Goal: Communication & Community: Answer question/provide support

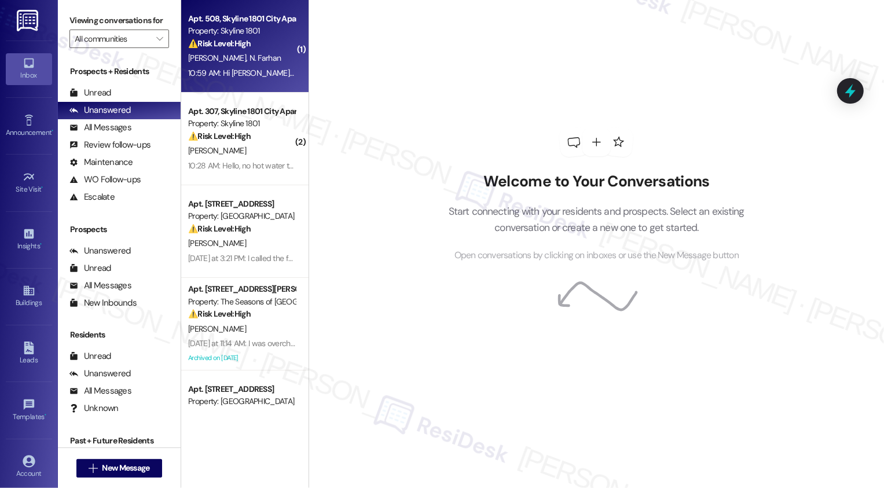
click at [250, 58] on span "N. Farhan" at bounding box center [265, 58] width 32 height 10
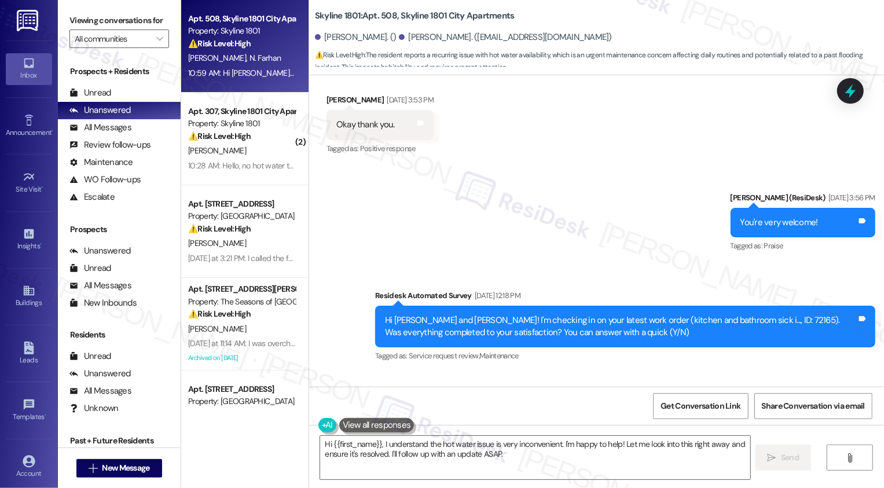
scroll to position [3278, 0]
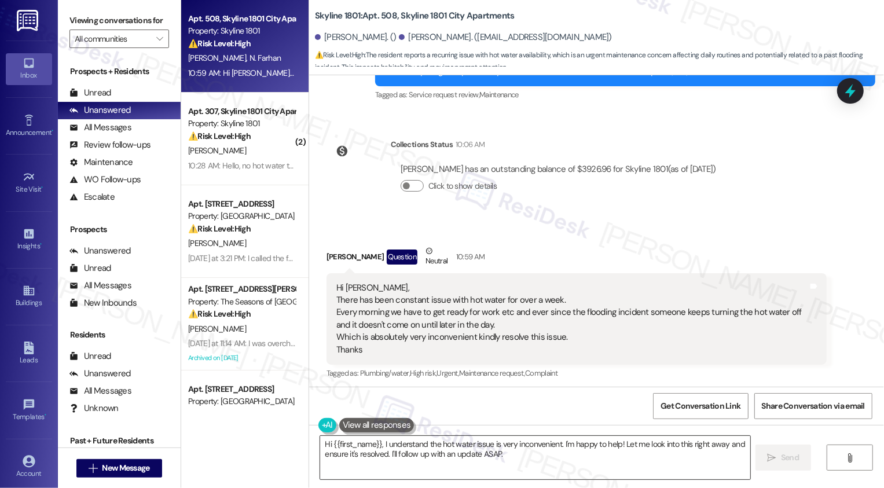
click at [472, 447] on textarea "Hi {{first_name}}, I understand the hot water issue is very inconvenient. I'm h…" at bounding box center [535, 457] width 430 height 43
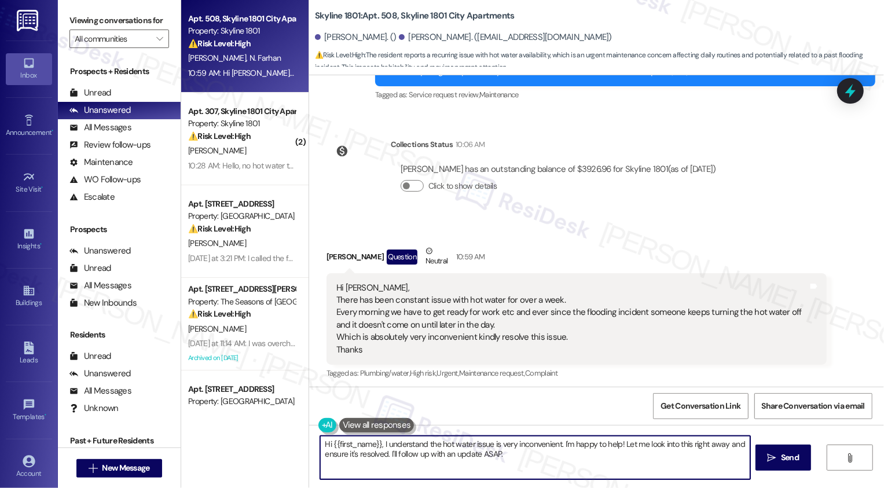
click at [571, 459] on textarea "Hi {{first_name}}, I understand the hot water issue is very inconvenient. I'm h…" at bounding box center [535, 457] width 430 height 43
click at [469, 459] on textarea "Hi {{first_name}}, I understand the hot water issue is very inconvenient. Thank…" at bounding box center [534, 457] width 430 height 43
paste textarea "We had our vendor out again this morning that has provided a temporary repair. …"
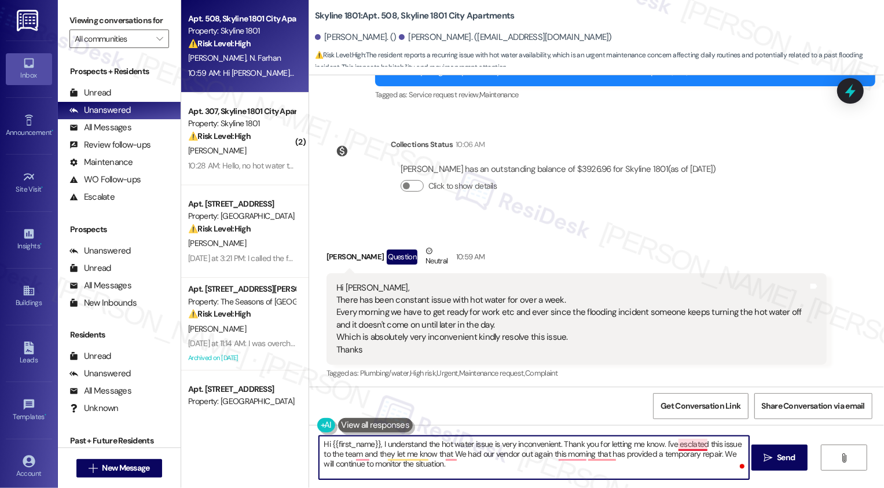
click at [686, 444] on textarea "Hi {{first_name}}, I understand the hot water issue is very inconvenient. Thank…" at bounding box center [534, 457] width 430 height 43
click at [365, 455] on textarea "Hi {{first_name}}, I understand the hot water issue is very inconvenient. Thank…" at bounding box center [534, 457] width 430 height 43
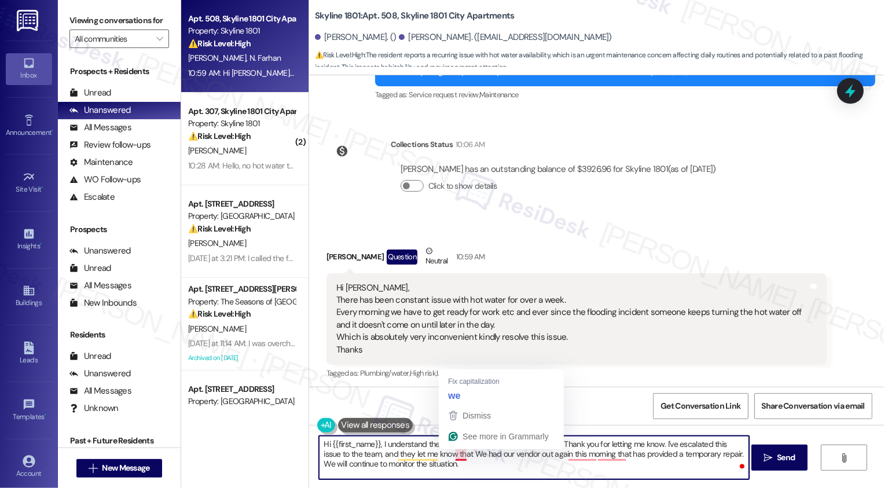
click at [452, 455] on textarea "Hi {{first_name}}, I understand the hot water issue is very inconvenient. Thank…" at bounding box center [534, 457] width 430 height 43
drag, startPoint x: 547, startPoint y: 454, endPoint x: 651, endPoint y: 448, distance: 103.7
click at [650, 451] on textarea "Hi {{first_name}}, I understand the hot water issue is very inconvenient. Thank…" at bounding box center [534, 457] width 430 height 43
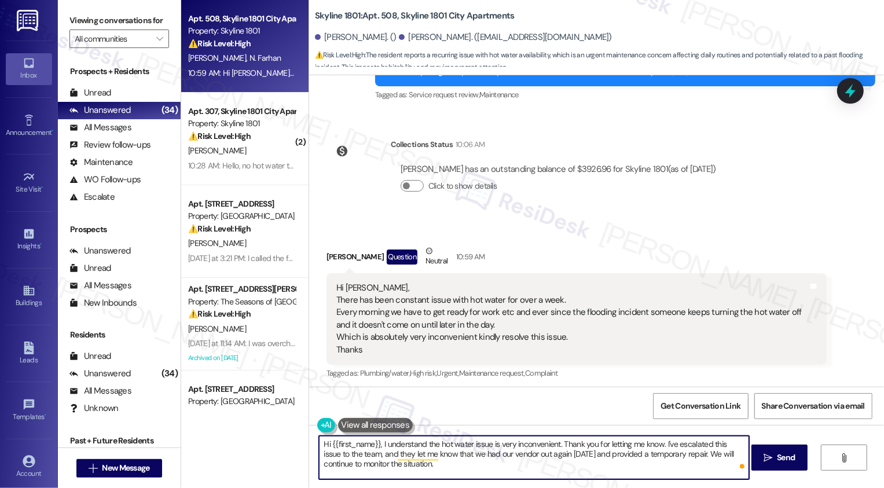
click at [697, 454] on textarea "Hi {{first_name}}, I understand the hot water issue is very inconvenient. Thank…" at bounding box center [534, 457] width 430 height 43
click at [569, 469] on textarea "Hi {{first_name}}, I understand the hot water issue is very inconvenient. Thank…" at bounding box center [534, 457] width 430 height 43
paste textarea "how inconvenient the hot water issue has been, and I really appreciate you lett…"
click at [334, 256] on div "[PERSON_NAME] Question Neutral 10:59 AM" at bounding box center [576, 259] width 500 height 28
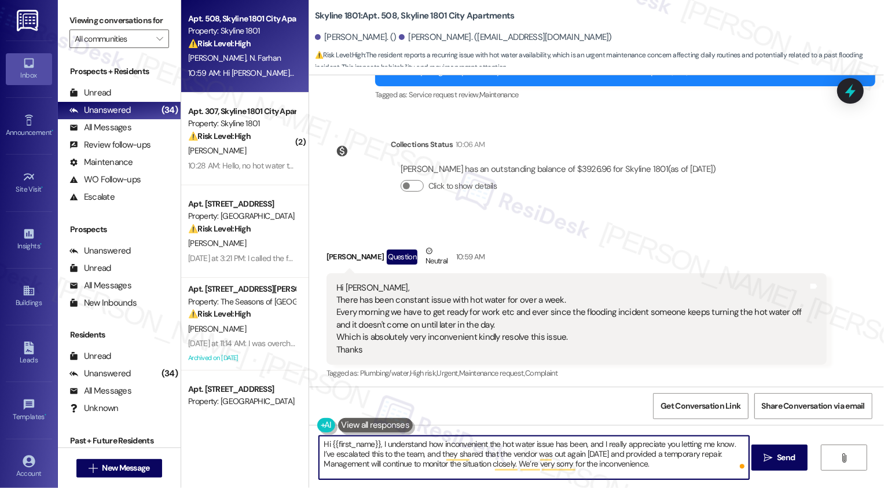
click at [334, 256] on div "[PERSON_NAME] Question Neutral 10:59 AM" at bounding box center [576, 259] width 500 height 28
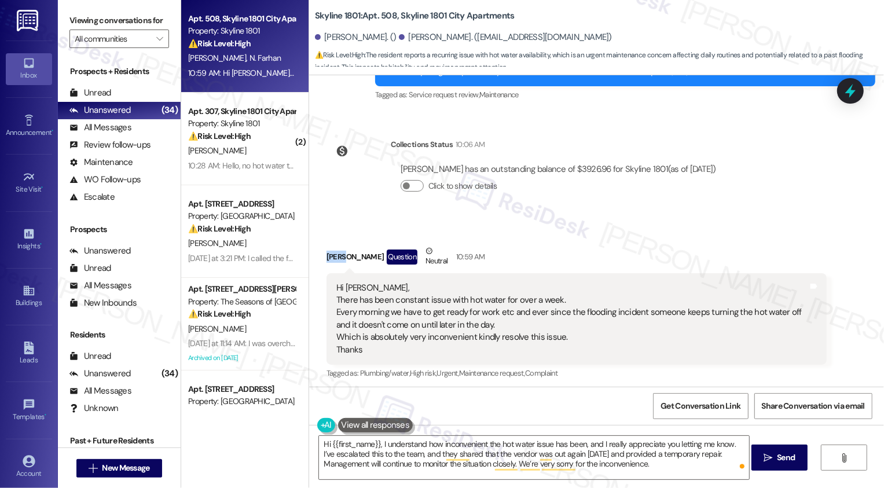
copy div "[PERSON_NAME]"
click at [349, 442] on textarea "Hi {{first_name}}, I understand how inconvenient the hot water issue has been, …" at bounding box center [534, 457] width 430 height 43
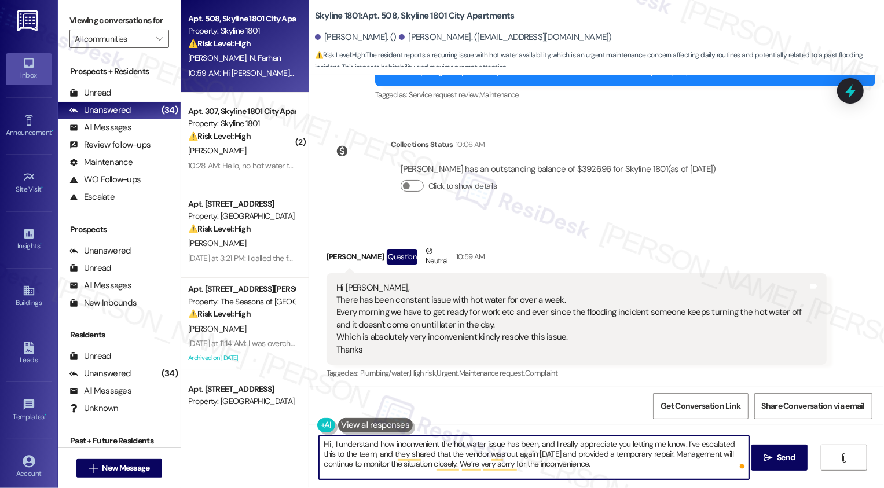
paste textarea "[PERSON_NAME]"
click at [356, 455] on textarea "Hi [PERSON_NAME], I understand how inconvenient the hot water issue has been, a…" at bounding box center [534, 457] width 430 height 43
click at [623, 468] on textarea "Hi [PERSON_NAME], I understand how inconvenient the hot water issue has been, a…" at bounding box center [534, 457] width 430 height 43
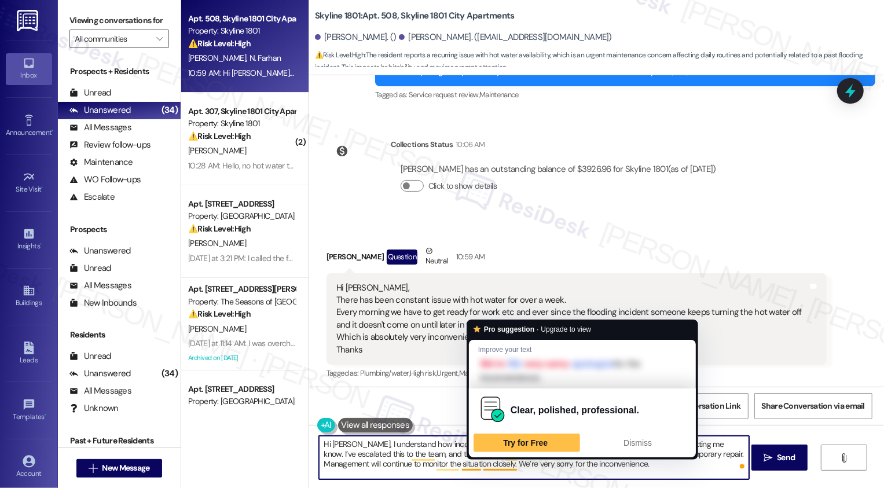
click at [602, 464] on textarea "Hi [PERSON_NAME], I understand how inconvenient the hot water issue has been, a…" at bounding box center [534, 457] width 430 height 43
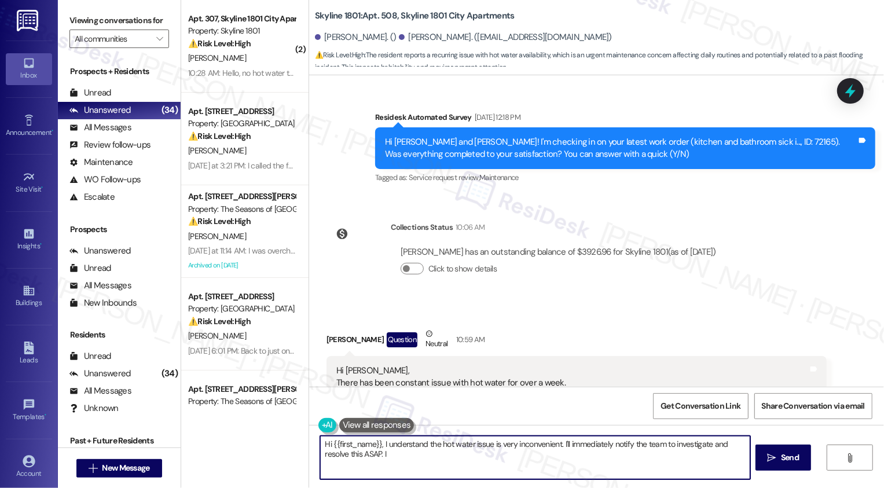
scroll to position [3383, 0]
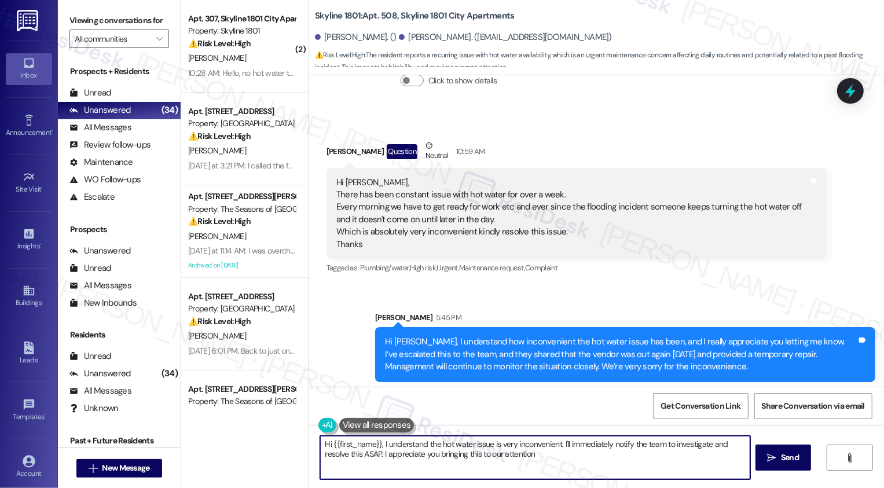
type textarea "Hi {{first_name}}, I understand the hot water issue is very inconvenient. I'll …"
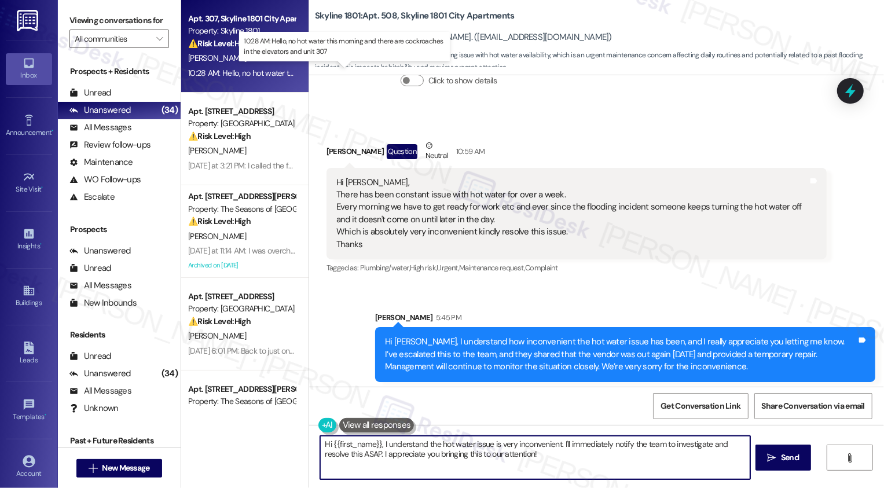
click at [249, 74] on div "10:28 AM: Hello, no hot water this morning and there are cockroaches in the ele…" at bounding box center [352, 73] width 329 height 10
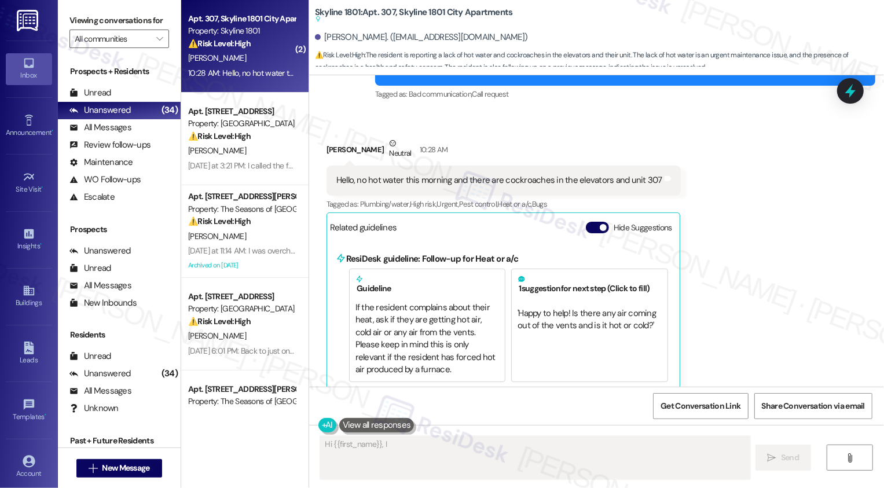
click at [249, 74] on div "10:28 AM: Hello, no hot water this morning and there are cockroaches in the ele…" at bounding box center [352, 73] width 329 height 10
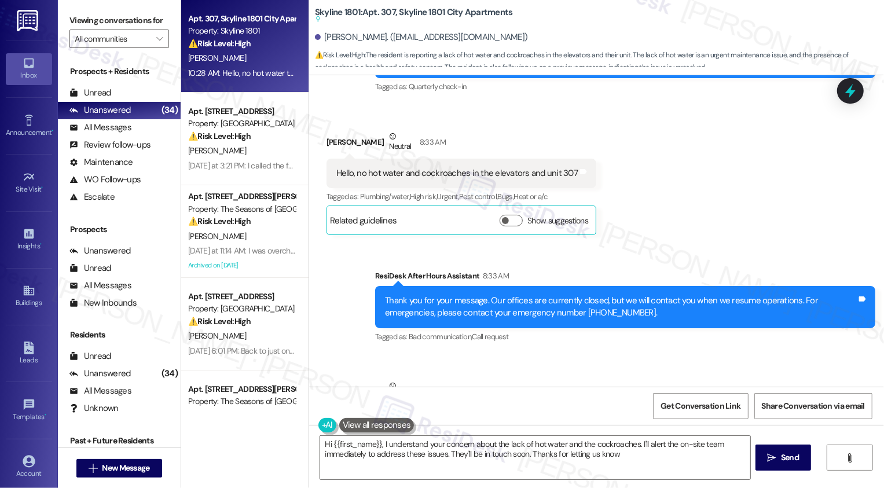
type textarea "Hi {{first_name}}, I understand your concern about the lack of hot water and th…"
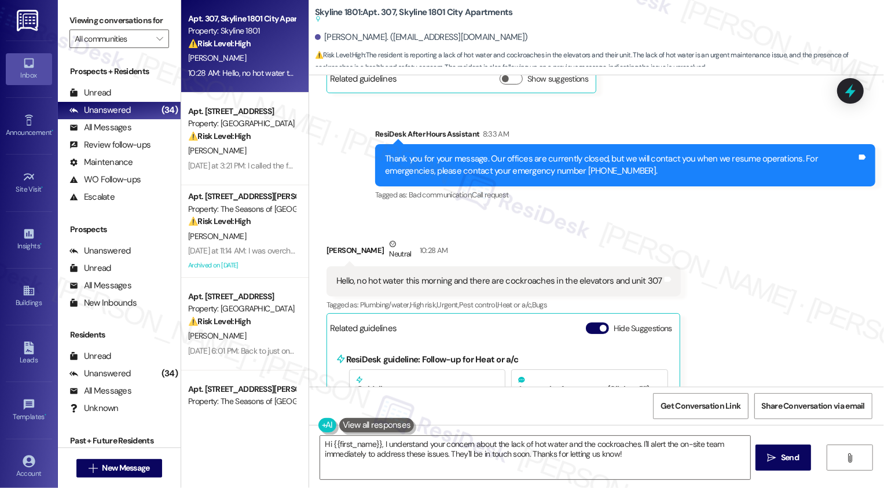
scroll to position [642, 0]
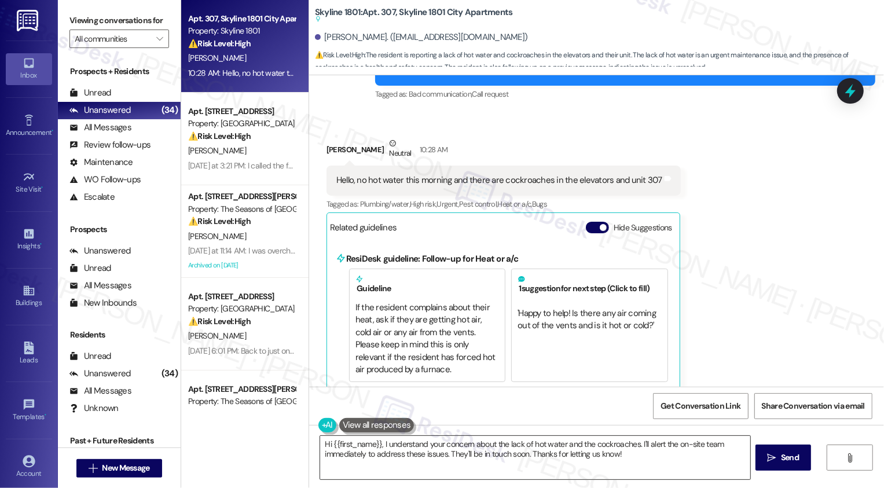
click at [426, 451] on textarea "Hi {{first_name}}, I understand your concern about the lack of hot water and th…" at bounding box center [535, 457] width 430 height 43
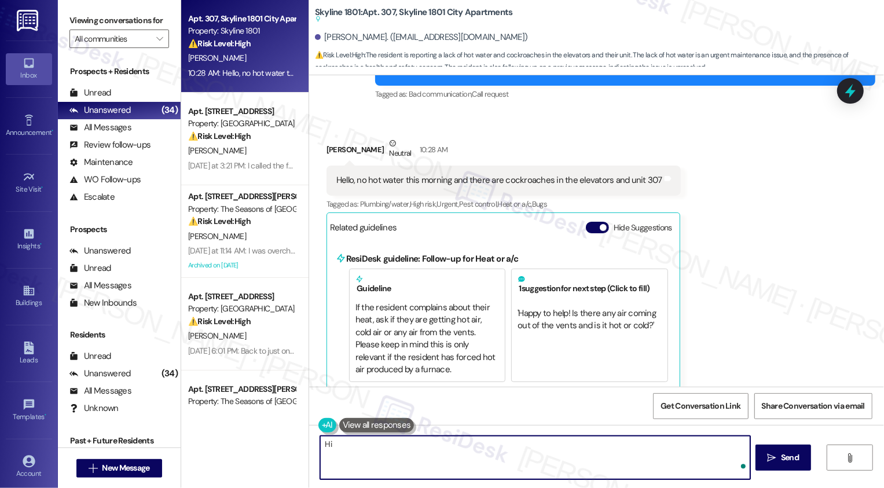
paste textarea "[PERSON_NAME]"
type textarea "H"
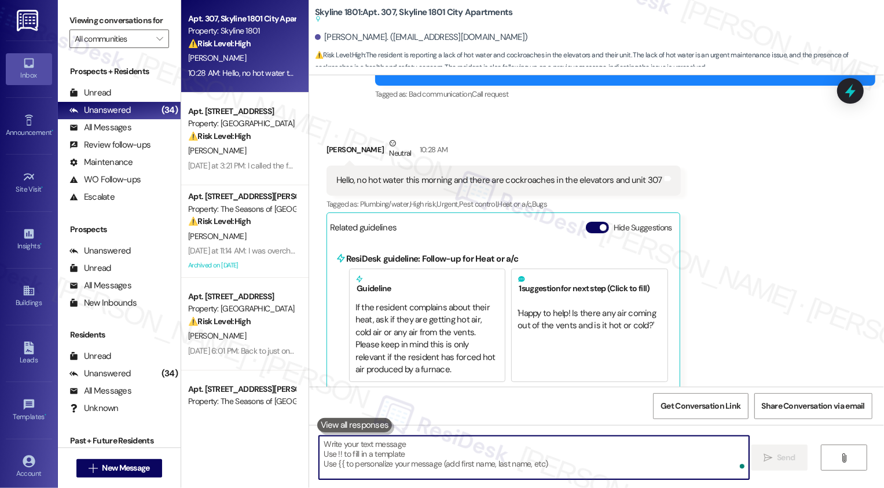
paste textarea "Hi {{first_name}}, I understand how inconvenient the hot water issue has been, …"
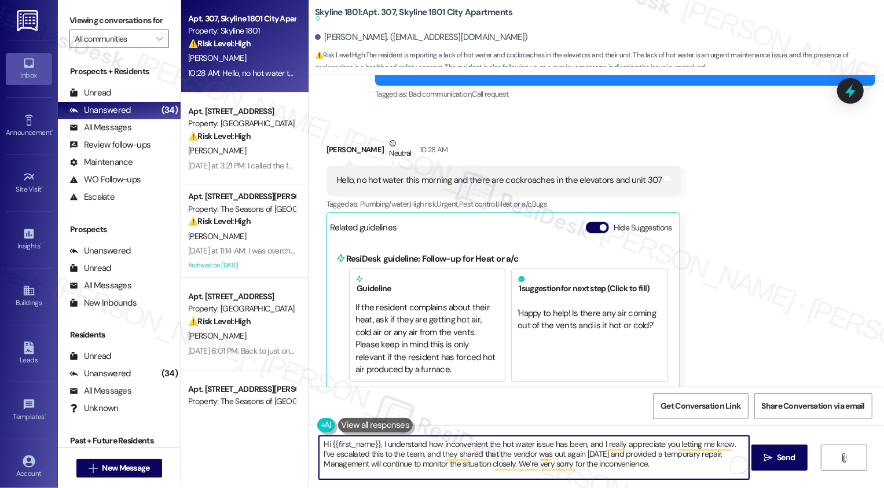
click at [389, 448] on textarea "Hi {{first_name}}, I understand how inconvenient the hot water issue has been, …" at bounding box center [534, 457] width 430 height 43
click at [477, 452] on textarea "Hi {{first_name}}, I understand how inconvenient the hot water issue has been, …" at bounding box center [534, 457] width 430 height 43
click at [544, 451] on textarea "Hi {{first_name}}, I understand how inconvenient the hot water issue has been, …" at bounding box center [534, 457] width 430 height 43
click at [663, 468] on textarea "Hi {{first_name}}, I understand how inconvenient the hot water issue has been, …" at bounding box center [534, 457] width 430 height 43
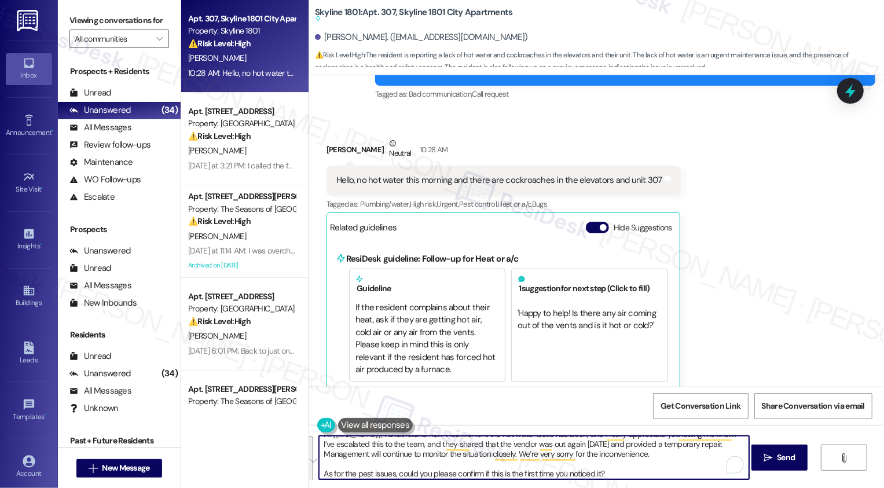
scroll to position [10, 0]
paste textarea "mentioned that the vendor was out again [DATE] and provided a temporary repair.…"
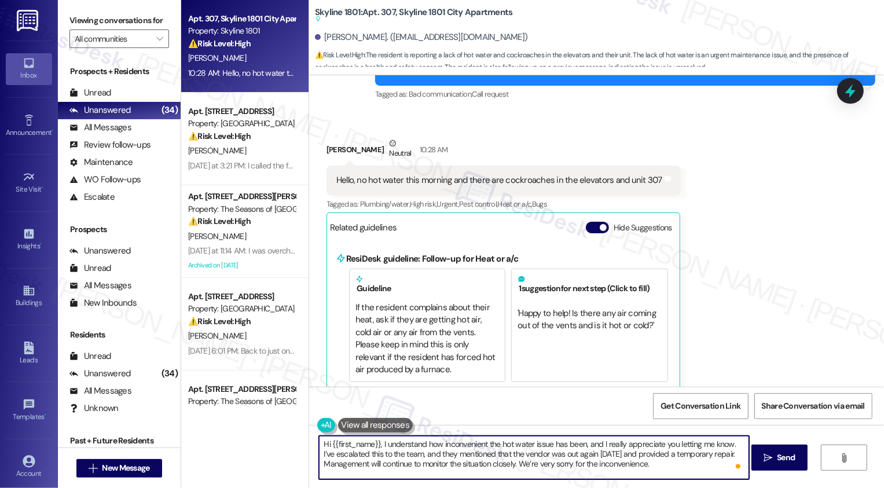
scroll to position [12, 0]
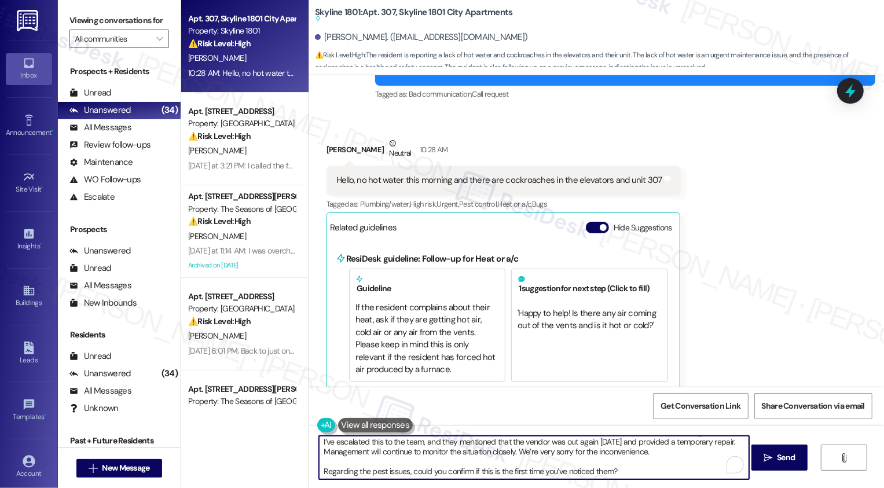
type textarea "Hi {{first_name}}, I understand how inconvenient the hot water issue has been, …"
click at [748, 465] on div "Hi {{first_name}}, I understand how inconvenient the hot water issue has been, …" at bounding box center [596, 468] width 575 height 87
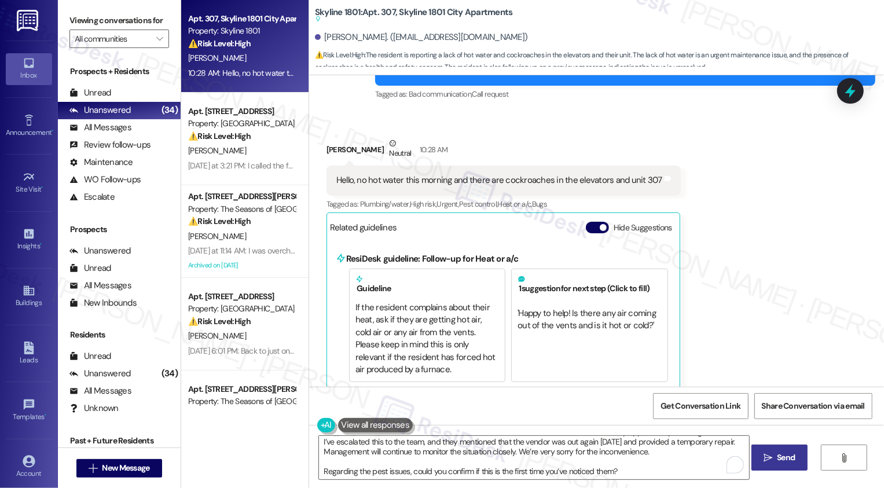
click at [764, 462] on span " Send" at bounding box center [779, 457] width 36 height 12
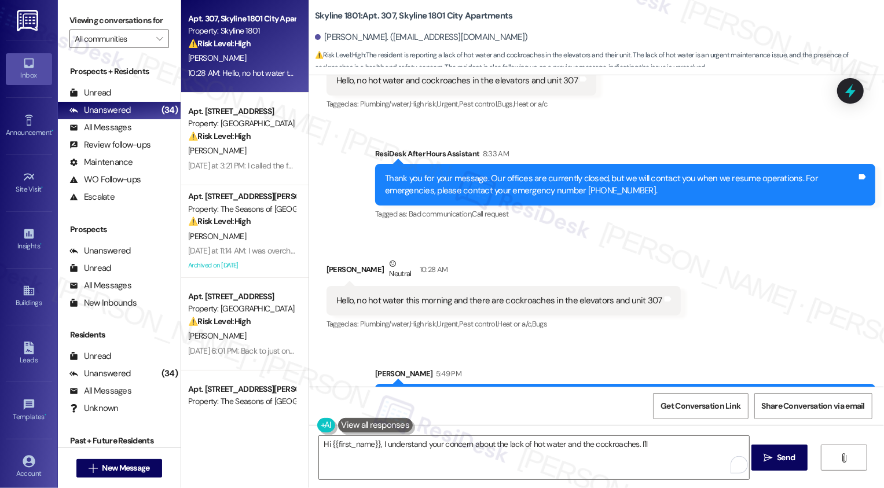
scroll to position [553, 0]
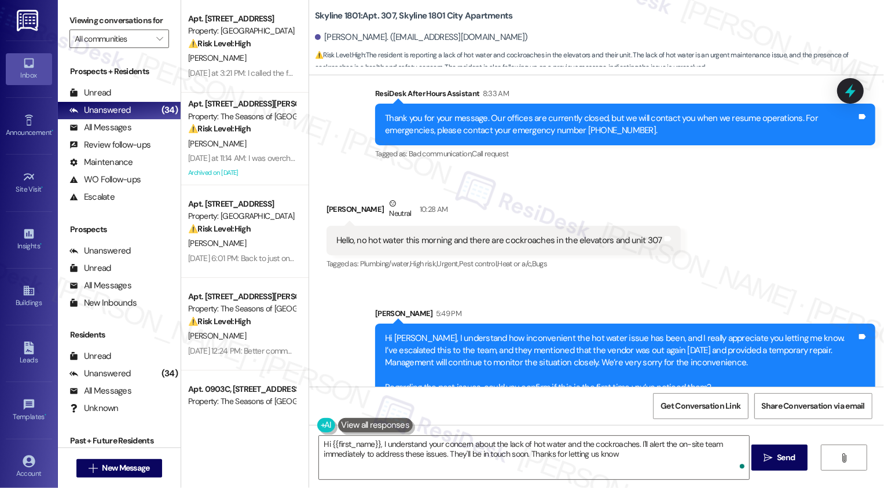
type textarea "Hi {{first_name}}, I understand your concern about the lack of hot water and th…"
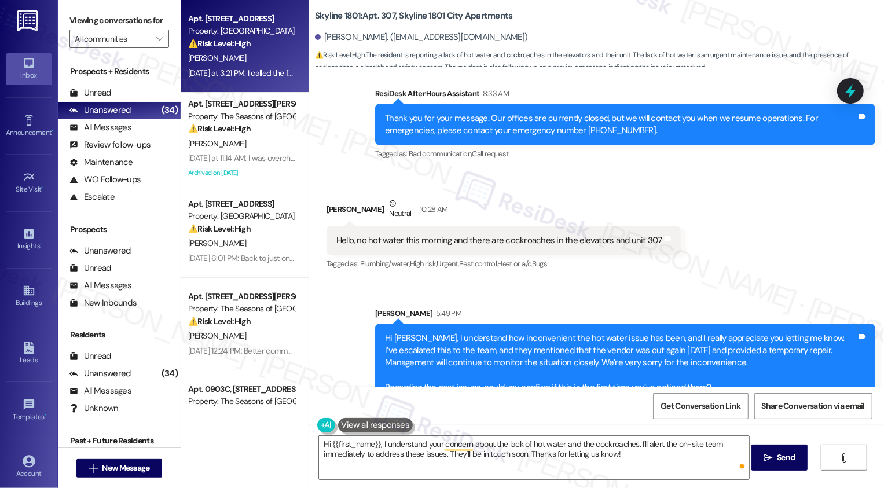
click at [227, 60] on div "[PERSON_NAME]" at bounding box center [241, 58] width 109 height 14
type textarea "Fetching suggested responses. Please feel free to read through the conversation…"
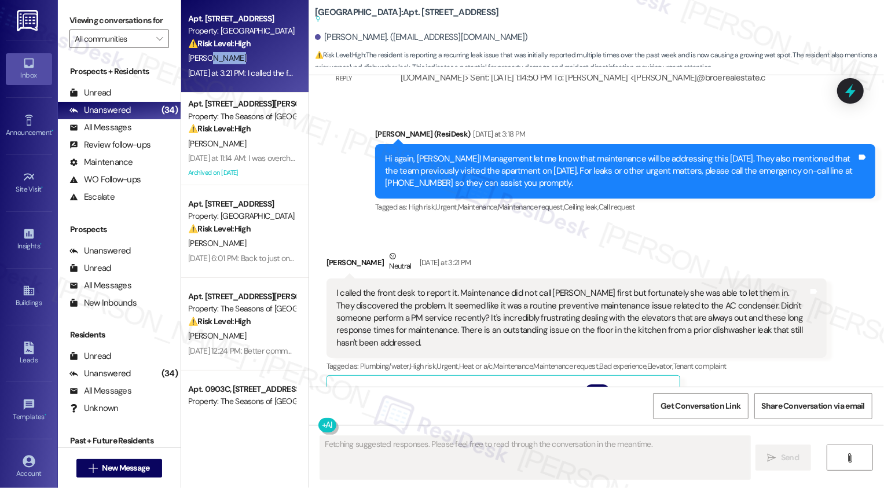
scroll to position [3030, 0]
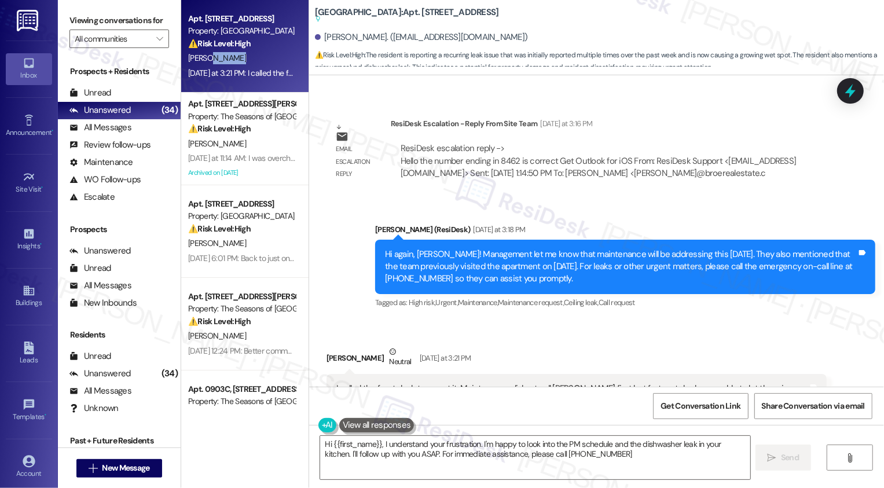
type textarea "Hi {{first_name}}, I understand your frustration. I'm happy to look into the PM…"
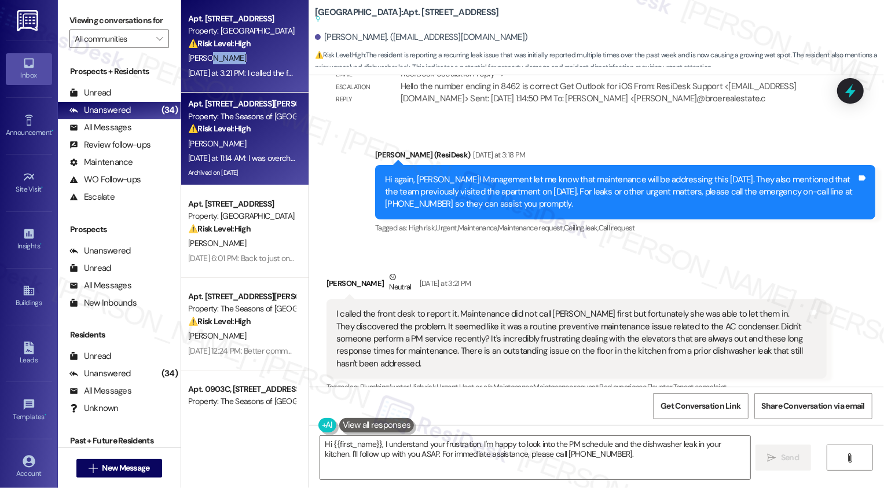
click at [234, 130] on strong "⚠️ Risk Level: High" at bounding box center [219, 128] width 62 height 10
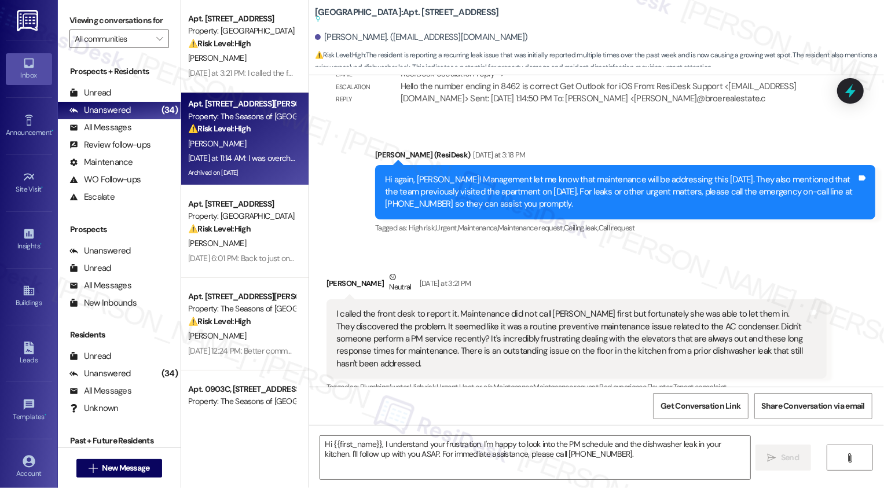
type textarea "Fetching suggested responses. Please feel free to read through the conversation…"
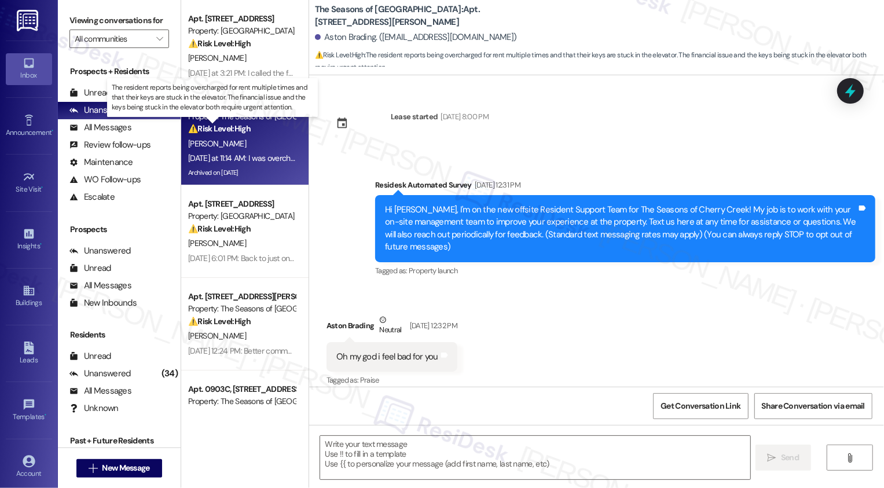
click at [257, 139] on div "[PERSON_NAME]" at bounding box center [241, 144] width 109 height 14
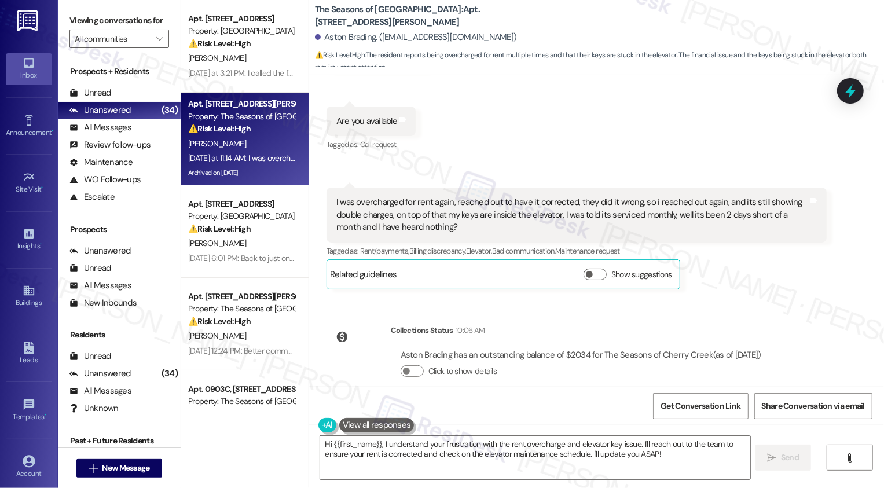
scroll to position [1928, 0]
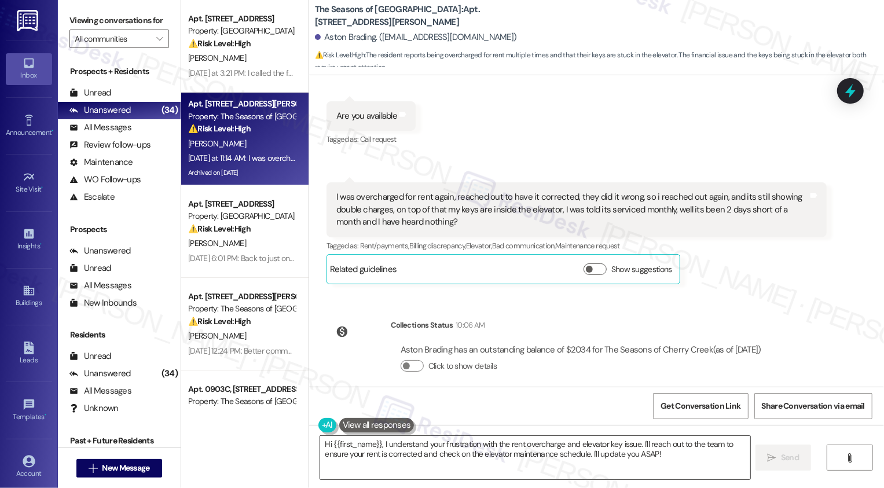
click at [465, 445] on textarea "Hi {{first_name}}, I understand your frustration with the rent overcharge and e…" at bounding box center [535, 457] width 430 height 43
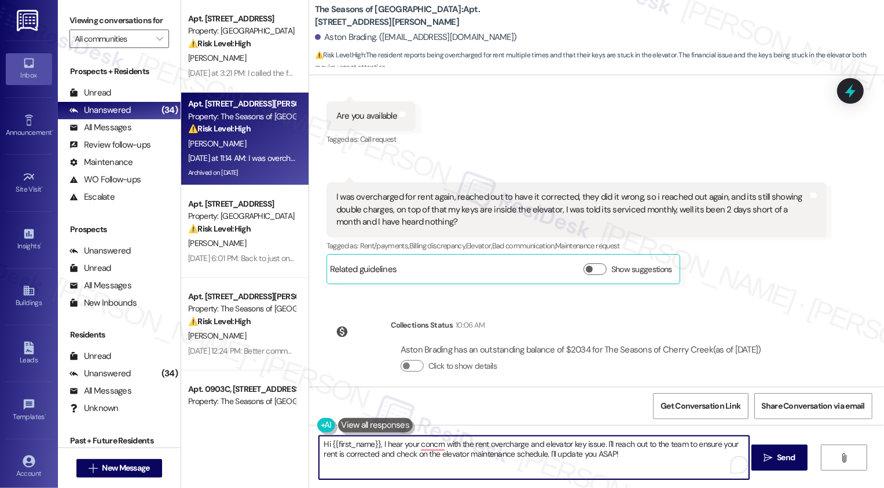
drag, startPoint x: 599, startPoint y: 441, endPoint x: 652, endPoint y: 480, distance: 65.4
click at [652, 480] on div "Hi {{first_name}}, I hear your concrn with the rent overcharge and elevator key…" at bounding box center [596, 468] width 575 height 87
click at [424, 446] on textarea "Hi {{first_name}}, I hear your concrn with the rent overcharge and elevator key…" at bounding box center [534, 457] width 430 height 43
click at [550, 458] on textarea "Hi {{first_name}}, I hear your concerns with the rent overcharge and elevator k…" at bounding box center [534, 457] width 430 height 43
type textarea "Hi {{first_name}}, I hear your concerns with the rent overcharge and elevator k…"
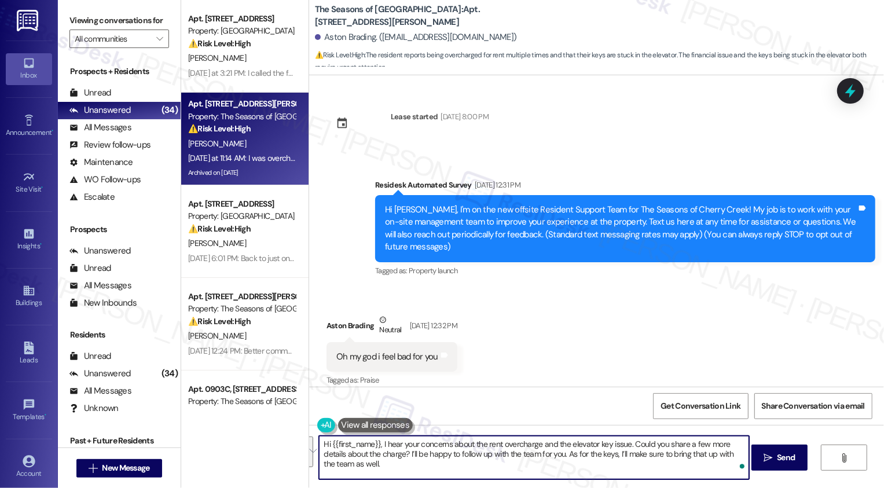
scroll to position [1928, 0]
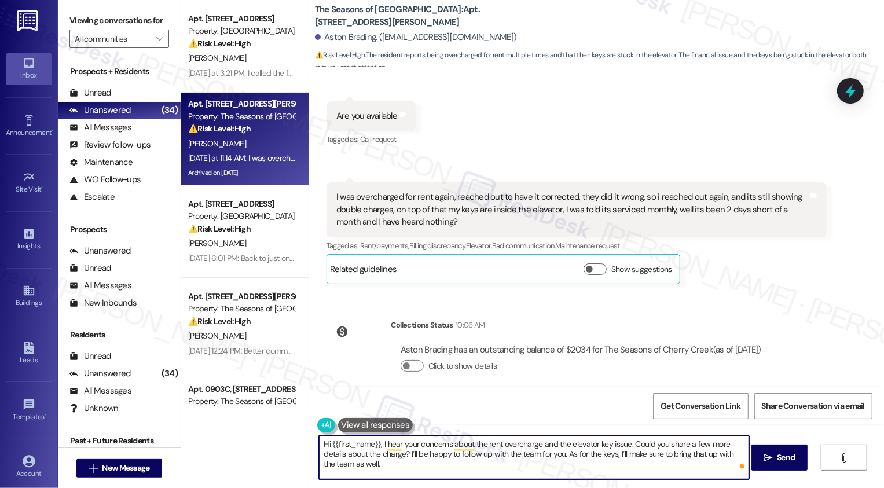
click at [451, 458] on textarea "Hi {{first_name}}, I hear your concerns about the rent overcharge and the eleva…" at bounding box center [534, 457] width 430 height 43
click at [423, 447] on textarea "Hi {{first_name}}, I hear your concerns about the rent overcharge and the eleva…" at bounding box center [534, 457] width 430 height 43
click at [582, 457] on textarea "Hi {{first_name}}, I hear your concerns about the rent overcharge and the eleva…" at bounding box center [534, 457] width 430 height 43
click at [336, 463] on textarea "Hi {{first_name}}, I hear your concerns about the rent overcharge and the eleva…" at bounding box center [534, 457] width 430 height 43
type textarea "Hi {{first_name}}, I hear your concerns about the rent overcharge and the eleva…"
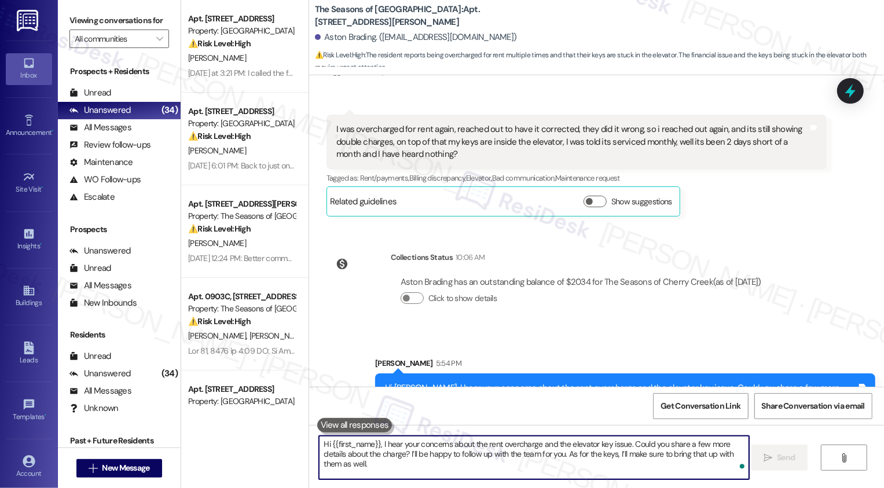
scroll to position [2021, 0]
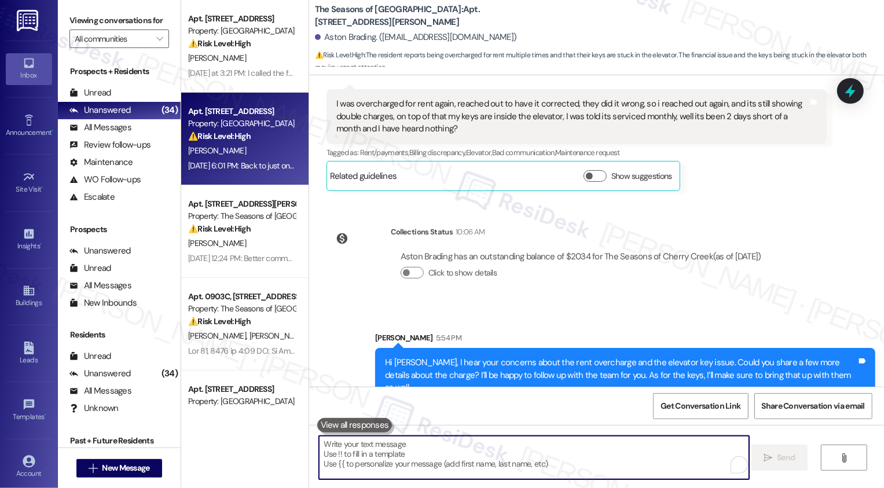
click at [237, 164] on div "Sep 05, 2025 at 6:01 PM: Back to just one elevator working Sep 05, 2025 at 6:01…" at bounding box center [269, 165] width 163 height 10
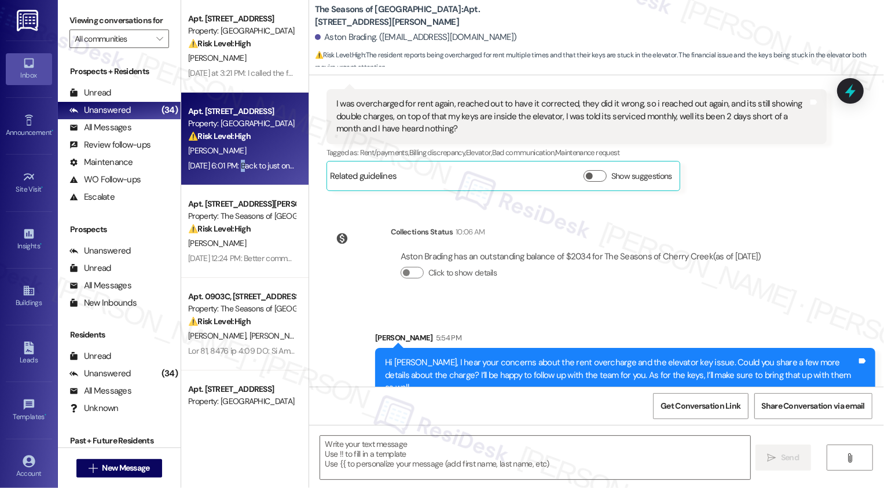
click at [237, 164] on div "Sep 05, 2025 at 6:01 PM: Back to just one elevator working Sep 05, 2025 at 6:01…" at bounding box center [269, 165] width 163 height 10
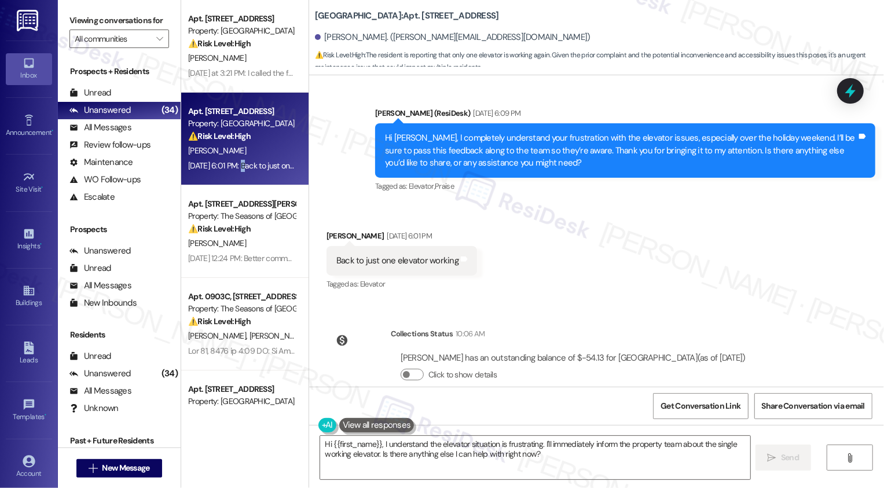
scroll to position [490, 0]
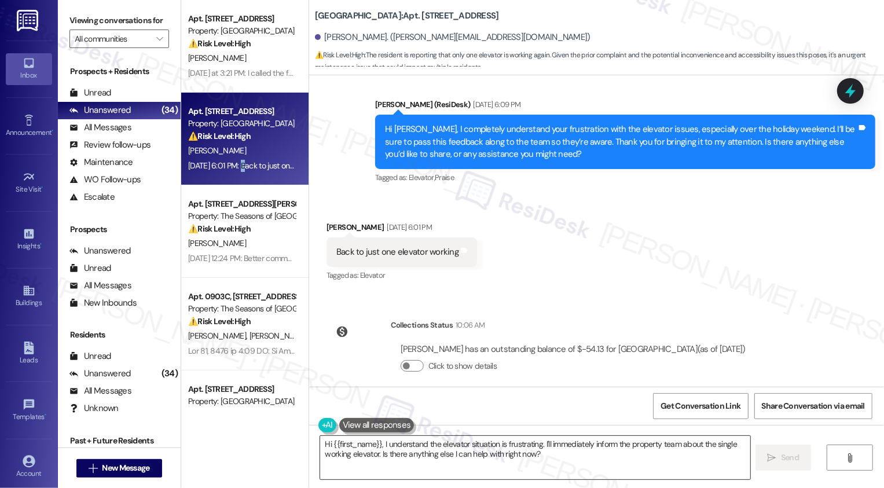
click at [407, 446] on textarea "Hi {{first_name}}, I understand the elevator situation is frustrating. I'll imm…" at bounding box center [535, 457] width 430 height 43
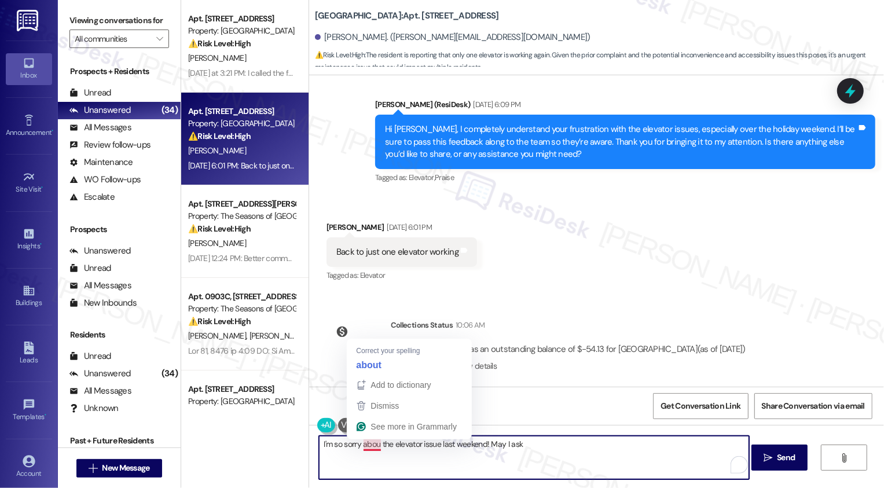
click at [370, 448] on textarea "I'm so sorry abou the elevator issue last weekend! May I ask" at bounding box center [534, 457] width 430 height 43
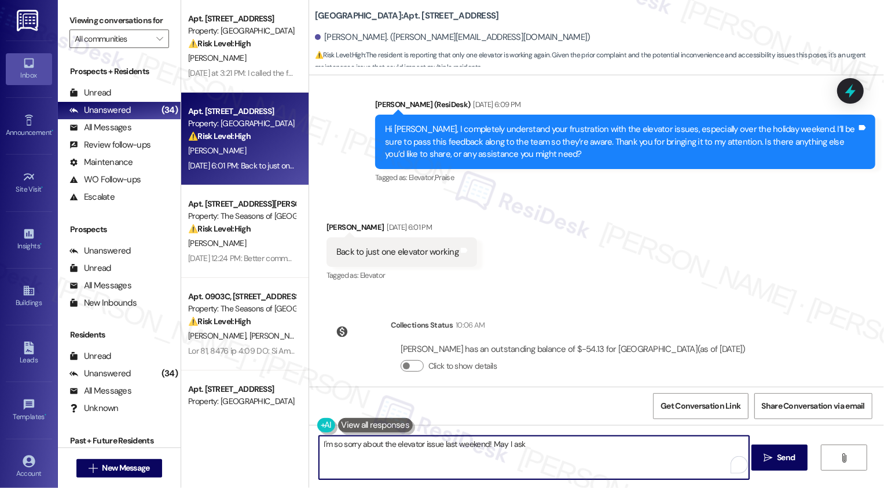
click at [536, 447] on textarea "I'm so sorry about the elevator issue last weekend! May I ask" at bounding box center [534, 457] width 430 height 43
click at [461, 440] on textarea "I'm so sorry about the elevator issue last weekend! May I ask if it was was" at bounding box center [534, 457] width 430 height 43
drag, startPoint x: 477, startPoint y: 443, endPoint x: 589, endPoint y: 444, distance: 111.7
click at [588, 444] on textarea "I'm so sorry about the elevator issue last Friday! May I ask if it was was" at bounding box center [534, 457] width 430 height 43
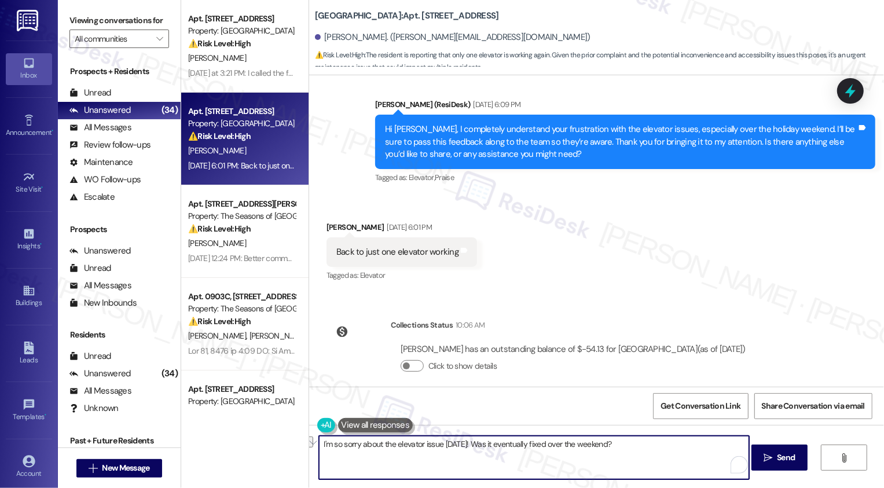
click at [539, 455] on textarea "I'm so sorry about the elevator issue last Friday! Was it eventually fixed over…" at bounding box center [534, 457] width 430 height 43
click at [365, 448] on textarea "I'm so sorry about the elevator issue last Friday! Was it eventually fixed over…" at bounding box center [534, 457] width 430 height 43
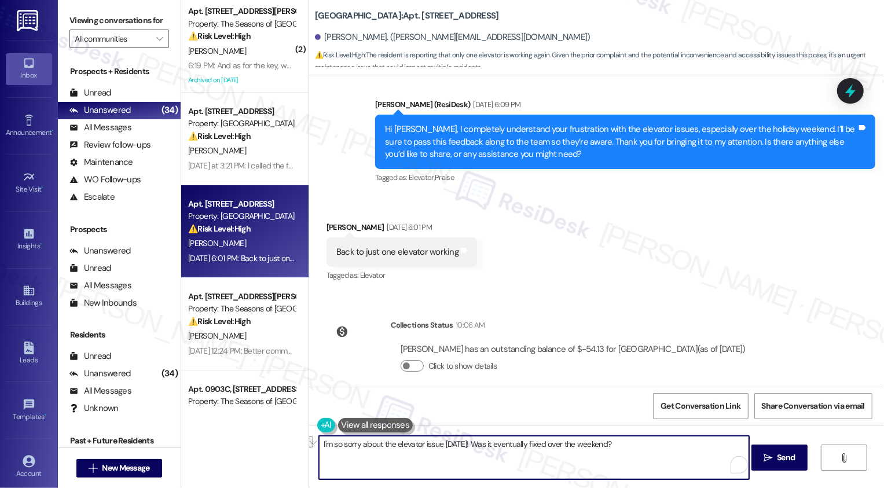
paste textarea "’m so sorry about the elevator trouble on Friday! Was it working again"
click at [329, 221] on div "Matthew Draper Sep 05, 2025 at 6:01 PM" at bounding box center [401, 229] width 150 height 16
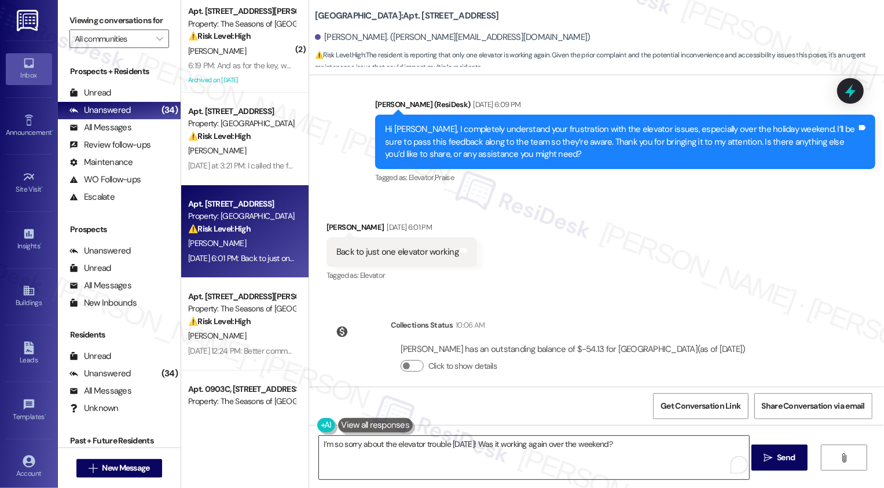
click at [319, 443] on textarea "I’m so sorry about the elevator trouble on Friday! Was it working again over th…" at bounding box center [534, 457] width 430 height 43
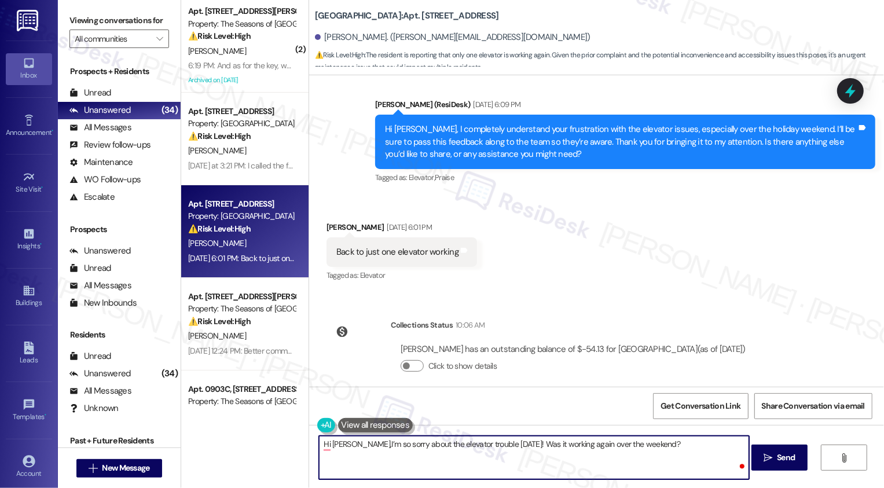
type textarea "Hi Matthew, I’m so sorry about the elevator trouble on Friday! Was it working a…"
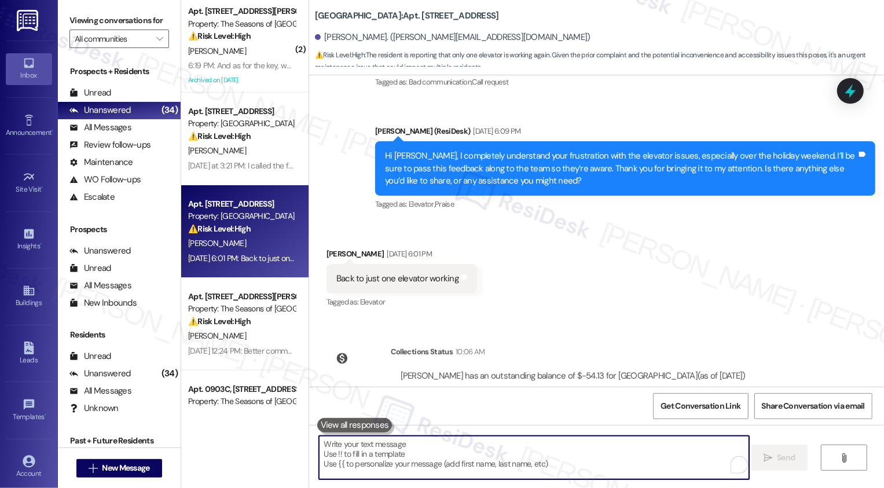
scroll to position [382, 0]
